Goal: Transaction & Acquisition: Purchase product/service

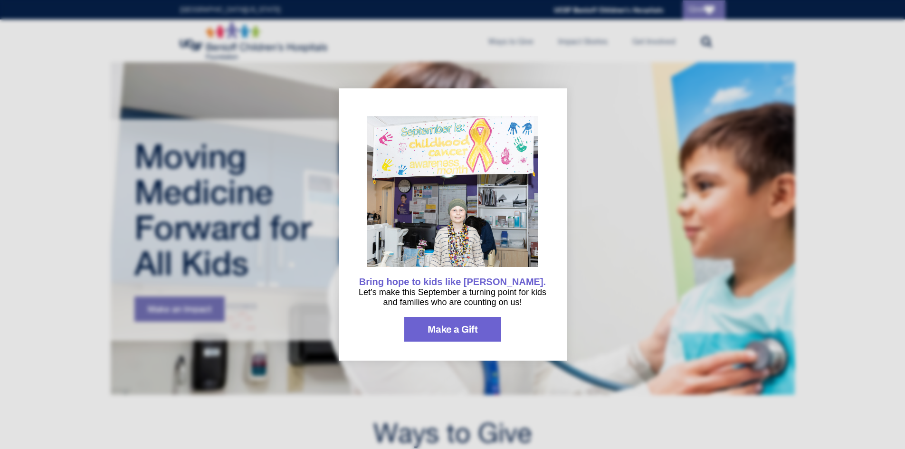
click at [577, 94] on div at bounding box center [452, 224] width 905 height 449
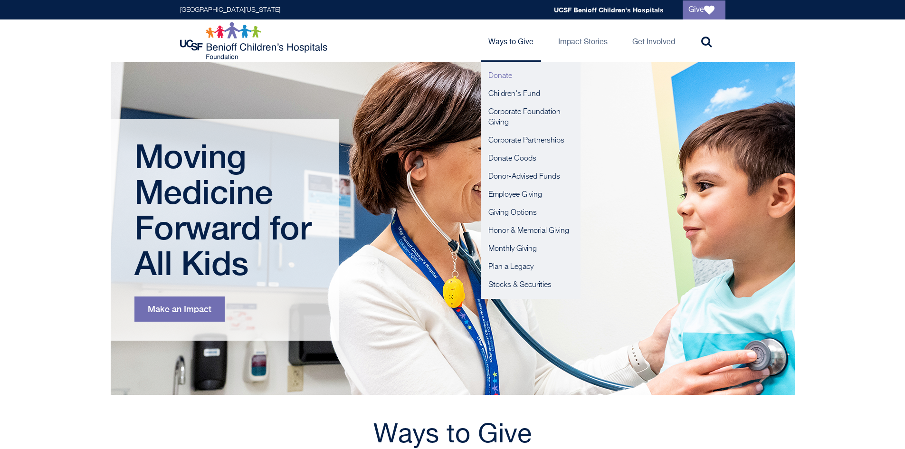
click at [495, 76] on link "Donate" at bounding box center [531, 76] width 100 height 18
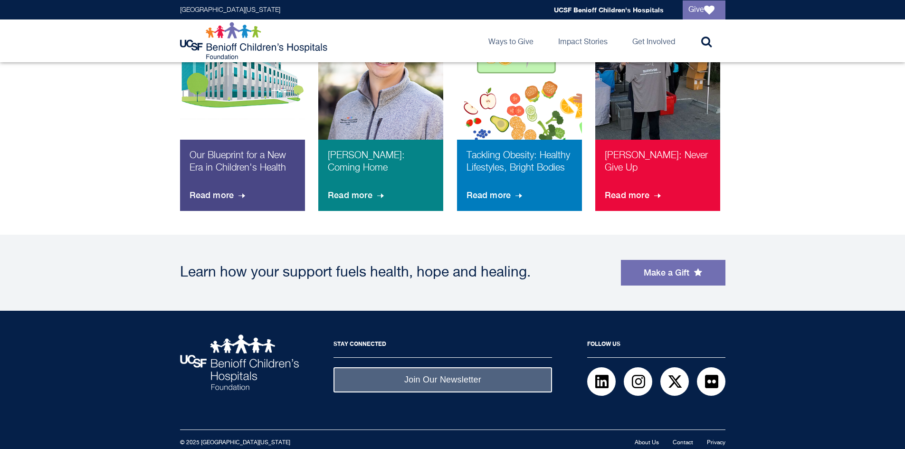
scroll to position [736, 0]
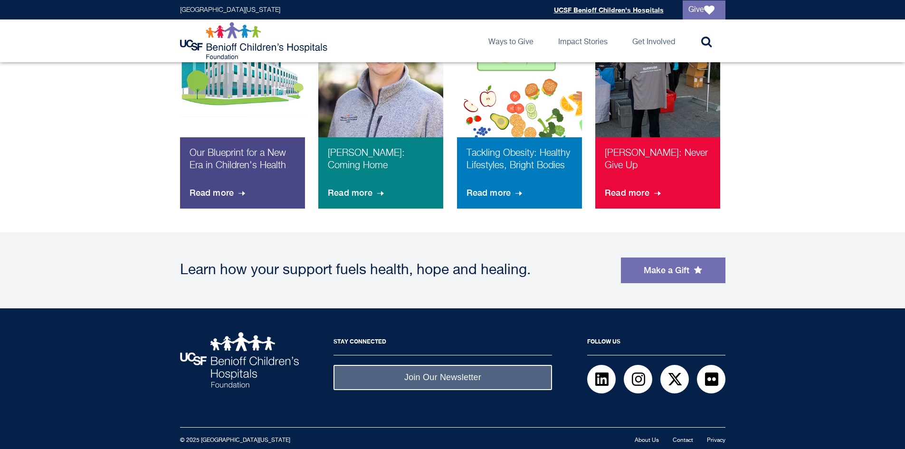
click at [621, 7] on link "UCSF Benioff Children's Hospitals" at bounding box center [609, 10] width 110 height 8
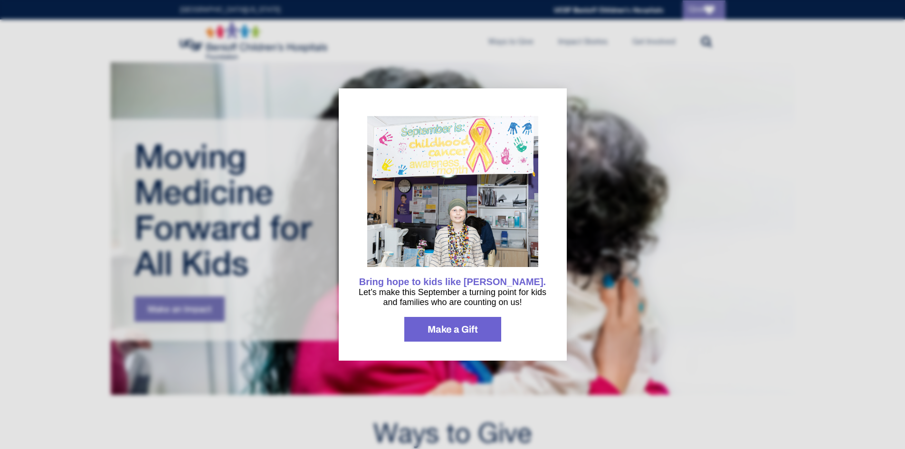
click at [892, 427] on div at bounding box center [452, 224] width 905 height 449
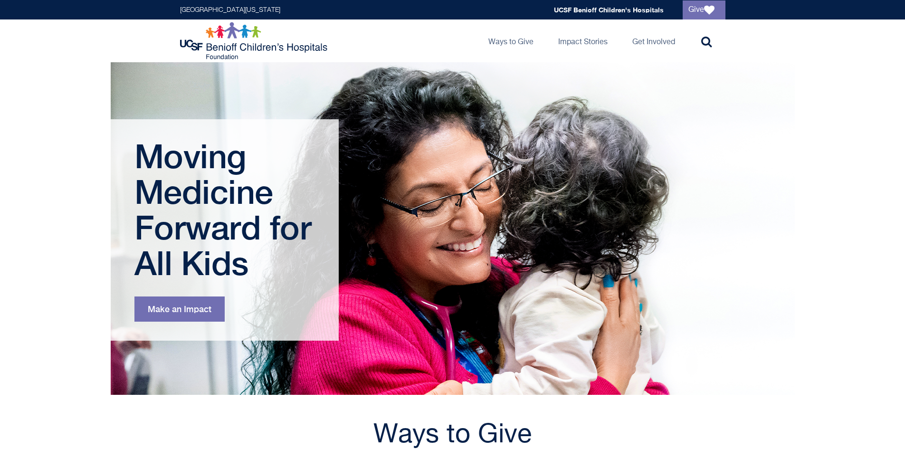
scroll to position [392, 0]
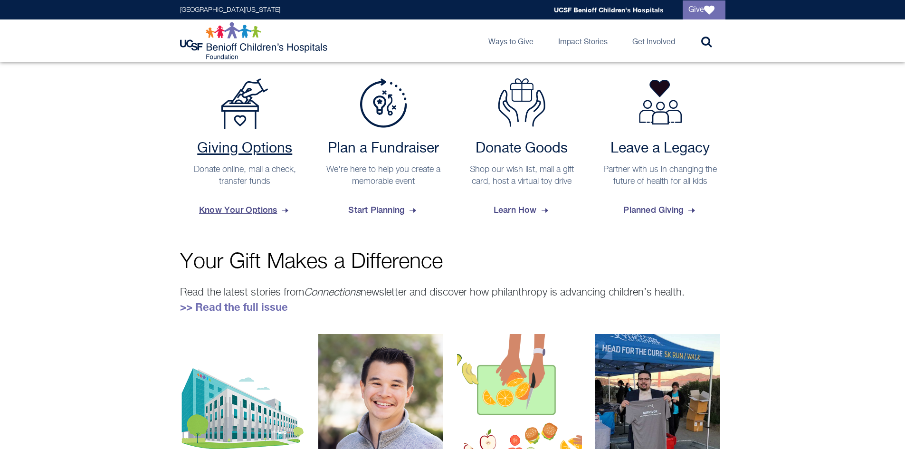
click at [233, 169] on p "Donate online, mail a check, transfer funds" at bounding box center [245, 176] width 121 height 24
